Goal: Transaction & Acquisition: Obtain resource

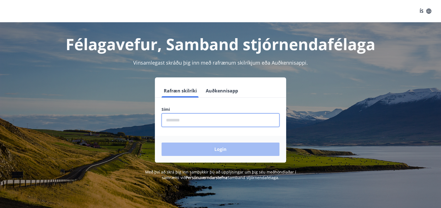
click at [182, 121] on input "phone" at bounding box center [221, 120] width 118 height 14
type input "********"
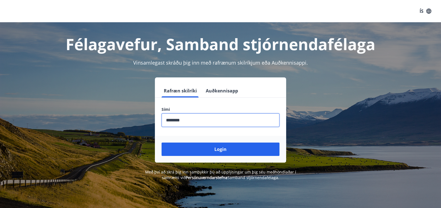
click at [220, 141] on div "Login" at bounding box center [220, 149] width 131 height 27
click at [218, 150] on button "Login" at bounding box center [221, 148] width 118 height 13
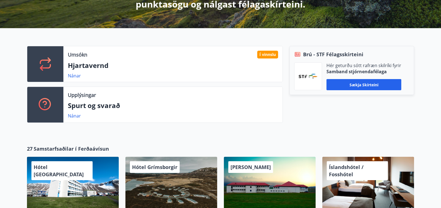
scroll to position [139, 0]
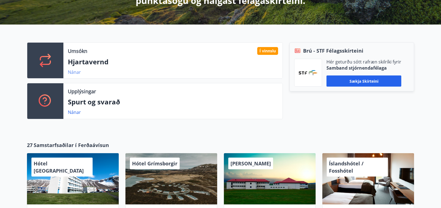
click at [74, 71] on link "Nánar" at bounding box center [74, 72] width 13 height 6
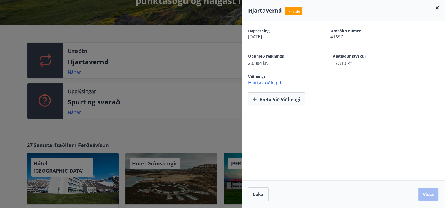
click at [151, 128] on div at bounding box center [222, 104] width 445 height 208
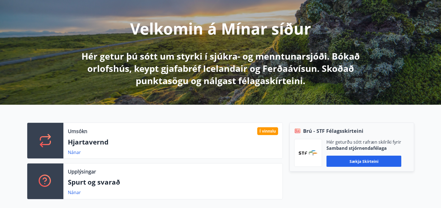
scroll to position [0, 0]
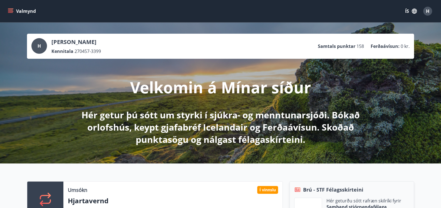
click at [9, 11] on icon "menu" at bounding box center [11, 11] width 6 height 1
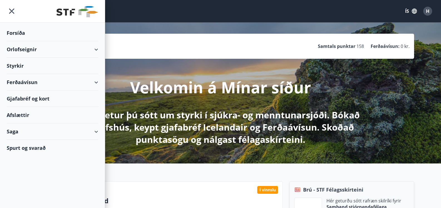
click at [95, 131] on div "Saga" at bounding box center [53, 131] width 92 height 16
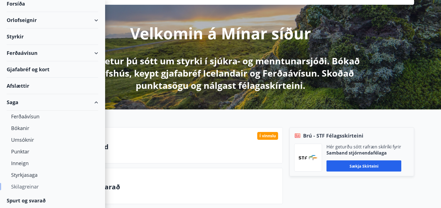
scroll to position [55, 0]
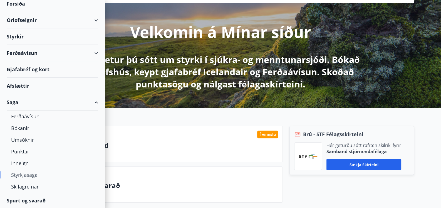
click at [22, 174] on div "Styrkjasaga" at bounding box center [52, 175] width 83 height 12
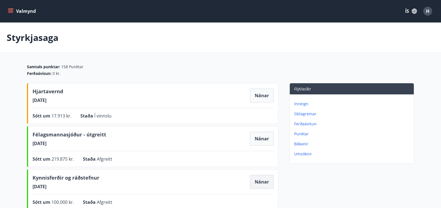
click at [262, 183] on button "Nánar" at bounding box center [262, 182] width 24 height 14
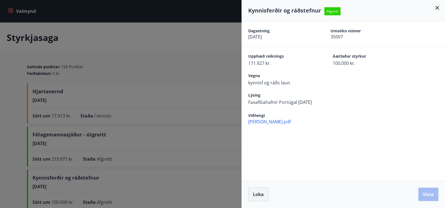
click at [255, 193] on span "Loka" at bounding box center [258, 194] width 11 height 6
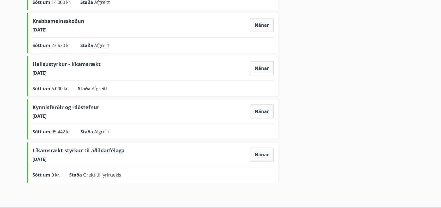
scroll to position [334, 0]
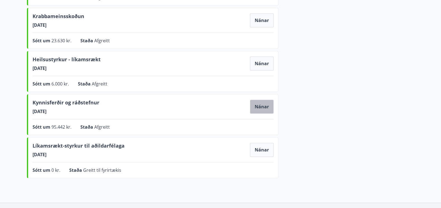
click at [259, 105] on button "Nánar" at bounding box center [262, 107] width 24 height 14
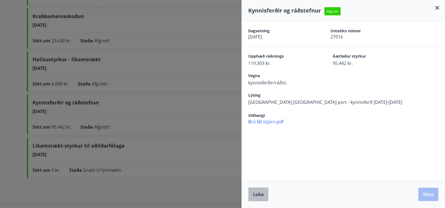
click at [257, 196] on span "Loka" at bounding box center [258, 194] width 11 height 6
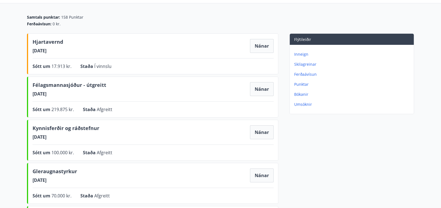
scroll to position [55, 0]
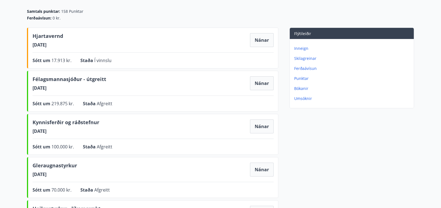
click at [304, 98] on p "Umsóknir" at bounding box center [352, 99] width 117 height 6
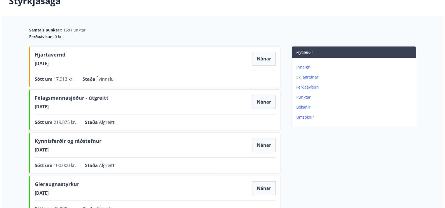
scroll to position [55, 0]
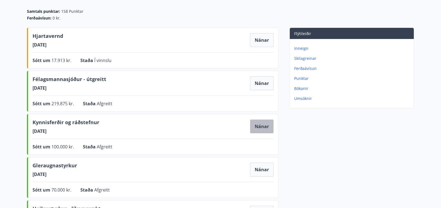
click at [263, 125] on button "Nánar" at bounding box center [262, 126] width 24 height 14
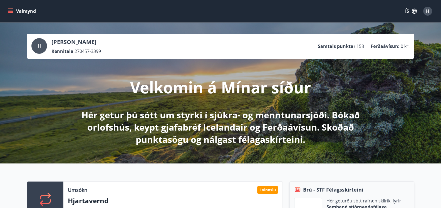
click at [9, 11] on icon "menu" at bounding box center [11, 11] width 6 height 1
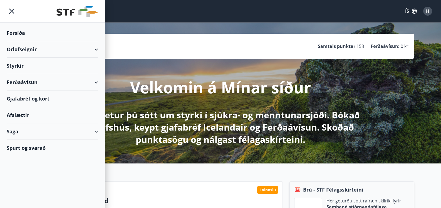
click at [17, 68] on div "Styrkir" at bounding box center [53, 66] width 92 height 16
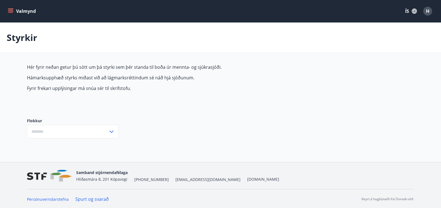
type input "***"
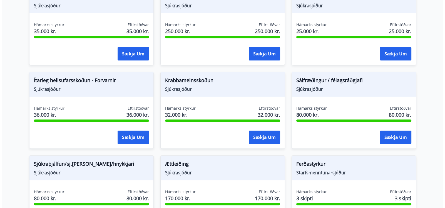
scroll to position [362, 0]
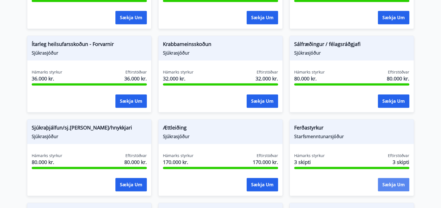
click at [392, 185] on button "Sækja um" at bounding box center [393, 184] width 31 height 13
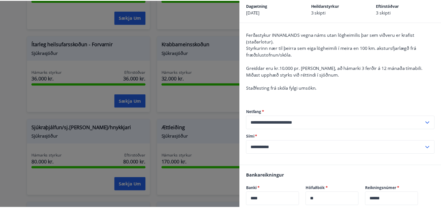
scroll to position [0, 0]
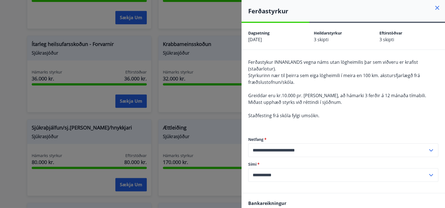
click at [434, 8] on icon at bounding box center [437, 7] width 7 height 7
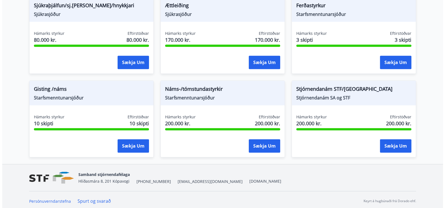
scroll to position [486, 0]
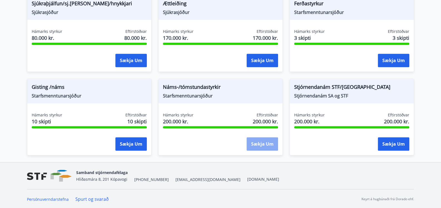
click at [253, 141] on button "Sækja um" at bounding box center [262, 143] width 31 height 13
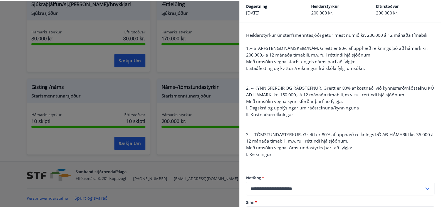
scroll to position [0, 0]
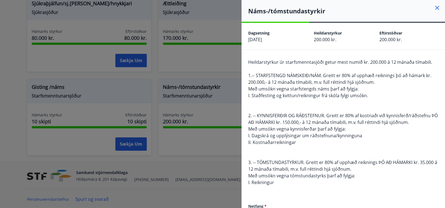
click at [437, 8] on icon at bounding box center [437, 8] width 1 height 1
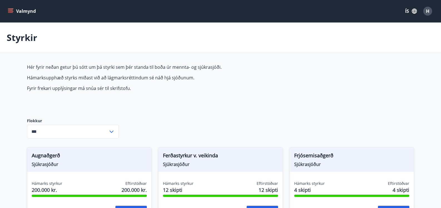
click at [429, 12] on span "H" at bounding box center [427, 11] width 3 height 6
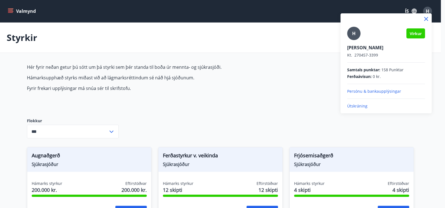
click at [355, 105] on p "Útskráning" at bounding box center [387, 106] width 78 height 6
